Goal: Task Accomplishment & Management: Manage account settings

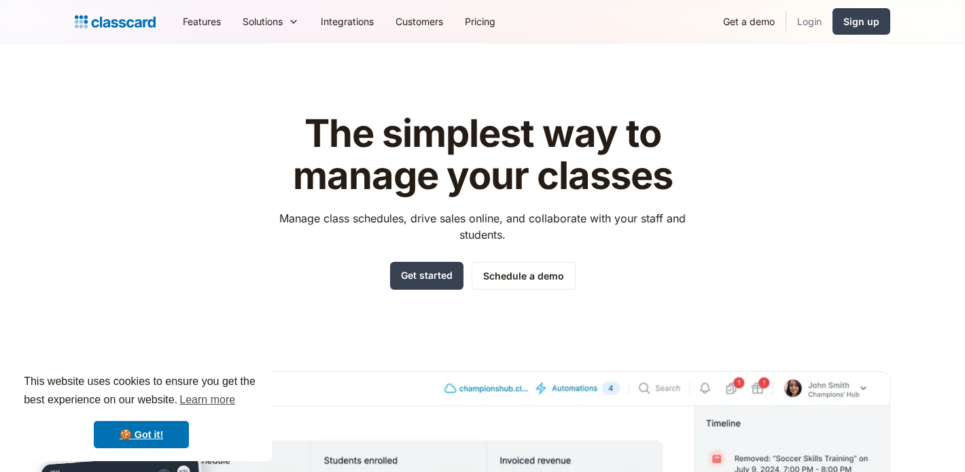
click at [812, 29] on link "Login" at bounding box center [809, 21] width 46 height 31
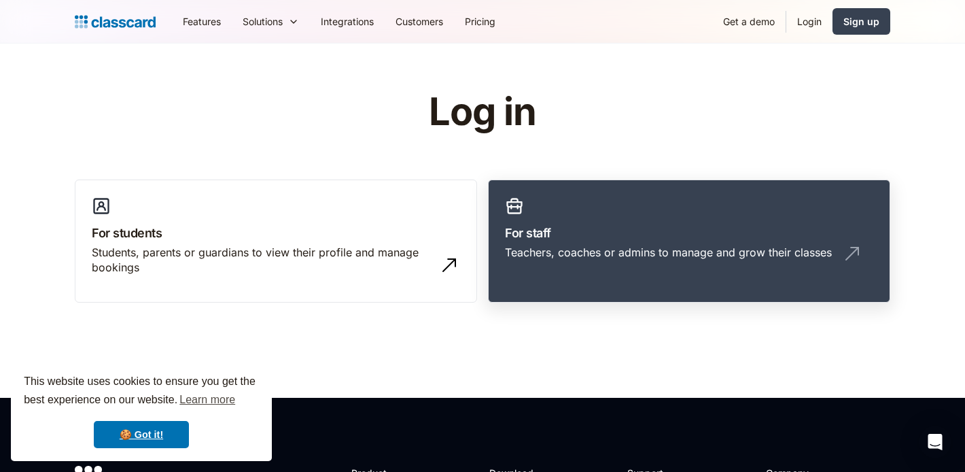
click at [583, 205] on link "For staff Teachers, coaches or admins to manage and grow their classes" at bounding box center [689, 241] width 402 height 124
